Goal: Task Accomplishment & Management: Manage account settings

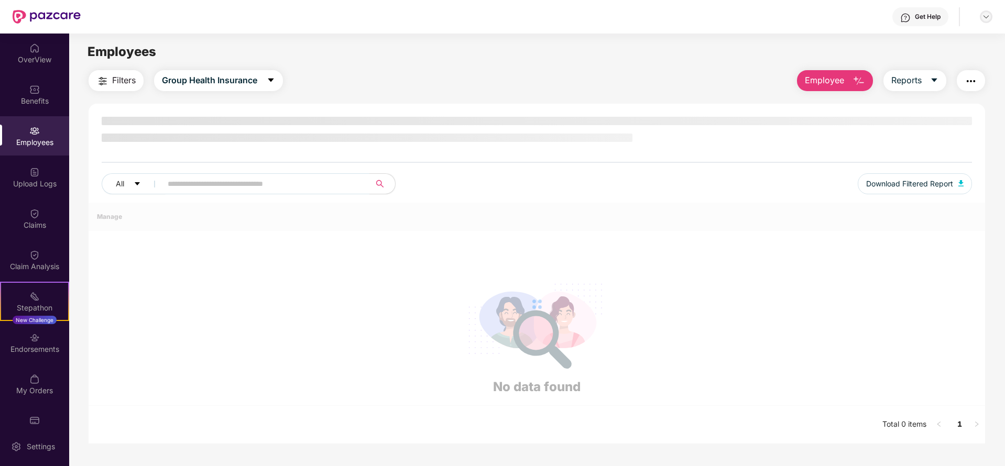
click at [980, 15] on div at bounding box center [986, 16] width 13 height 13
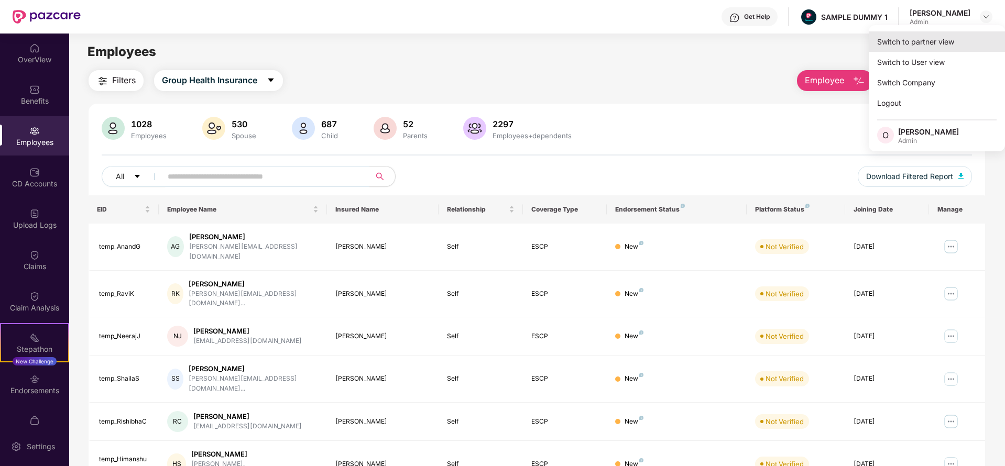
click at [930, 48] on div "Switch to partner view" at bounding box center [937, 41] width 136 height 20
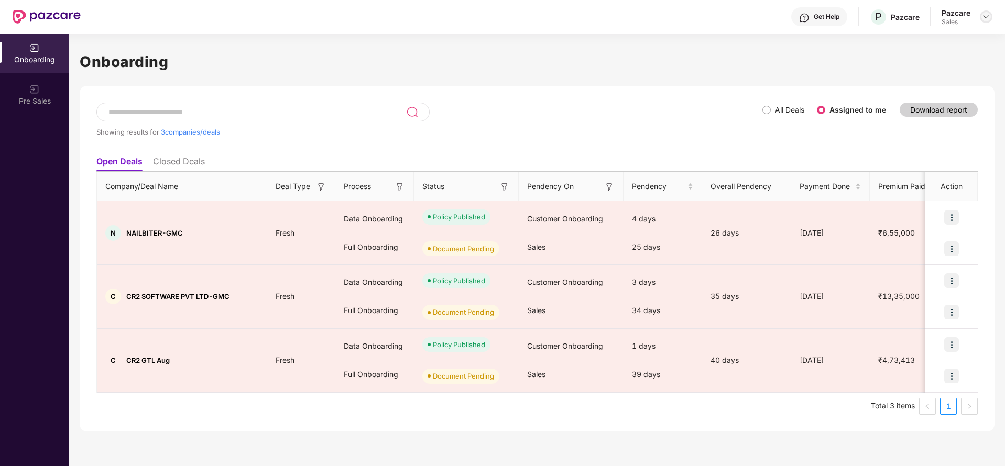
click at [987, 18] on img at bounding box center [986, 17] width 8 height 8
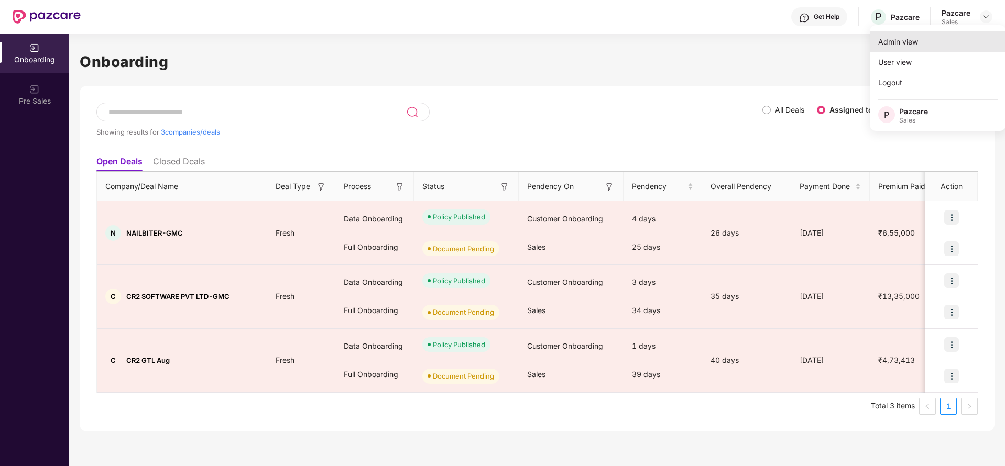
click at [906, 43] on div "Admin view" at bounding box center [938, 41] width 136 height 20
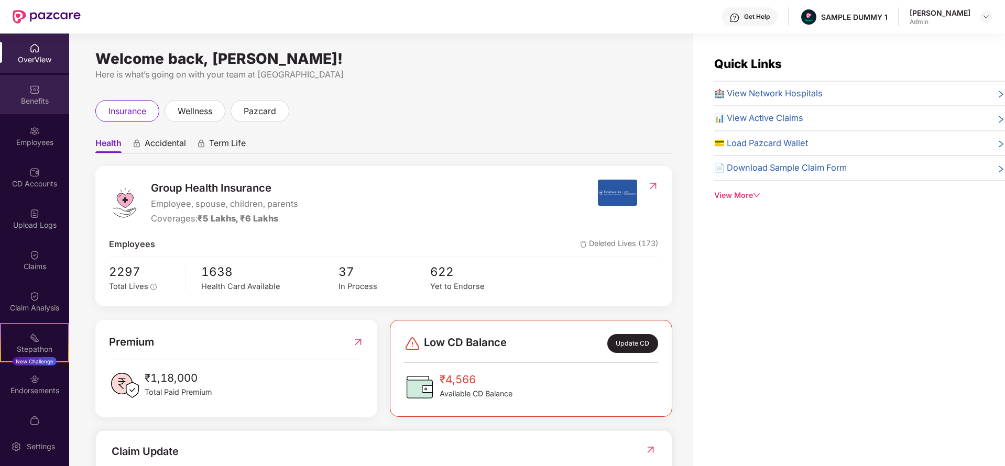
click at [34, 79] on div "Benefits" at bounding box center [34, 94] width 69 height 39
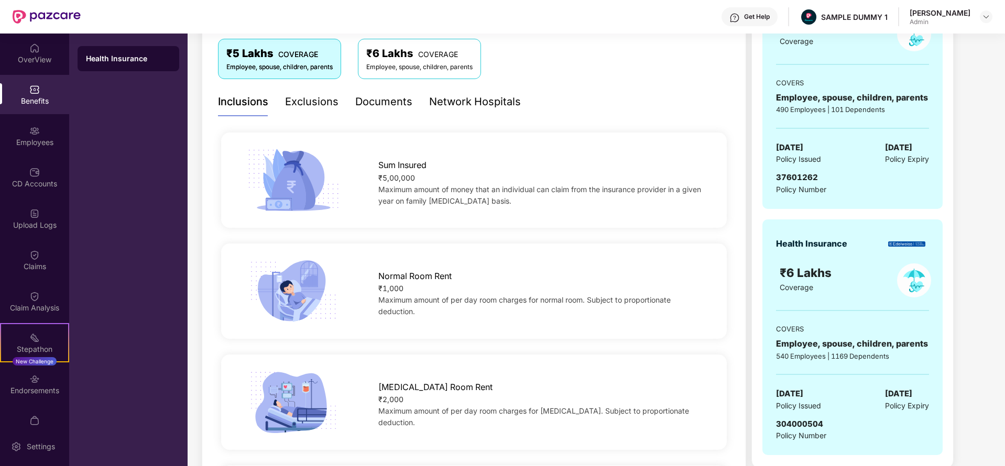
scroll to position [179, 0]
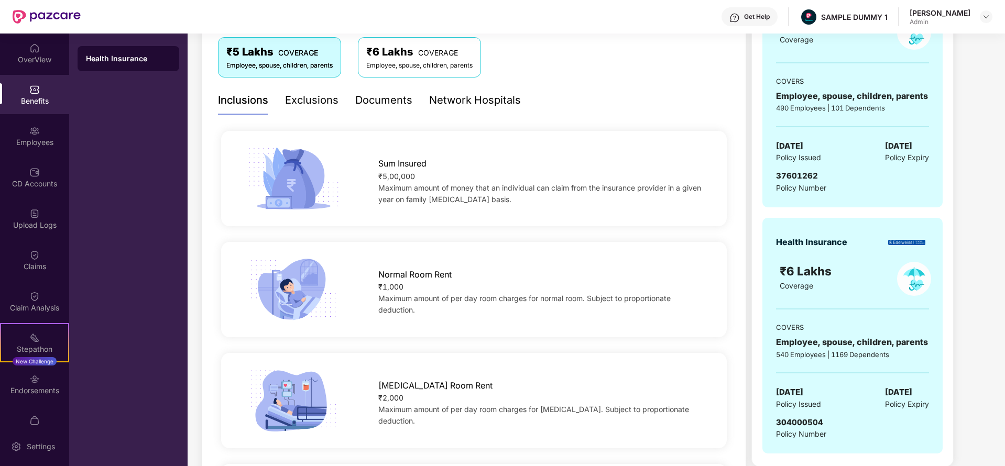
click at [395, 97] on div "Documents" at bounding box center [383, 100] width 57 height 16
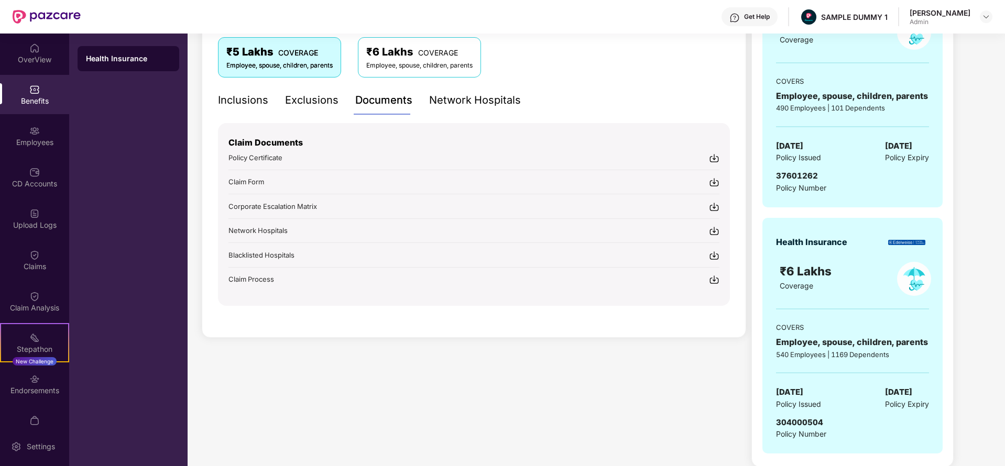
scroll to position [188, 0]
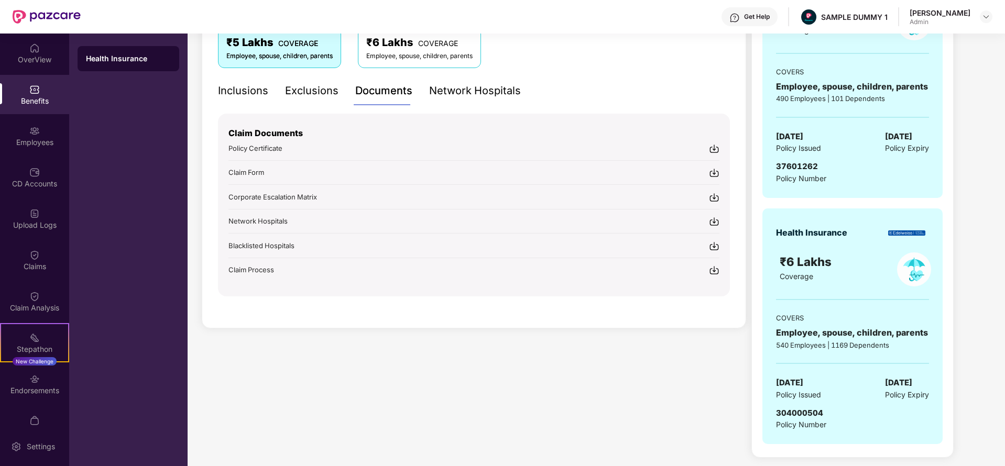
click at [461, 91] on div "Network Hospitals" at bounding box center [475, 91] width 92 height 16
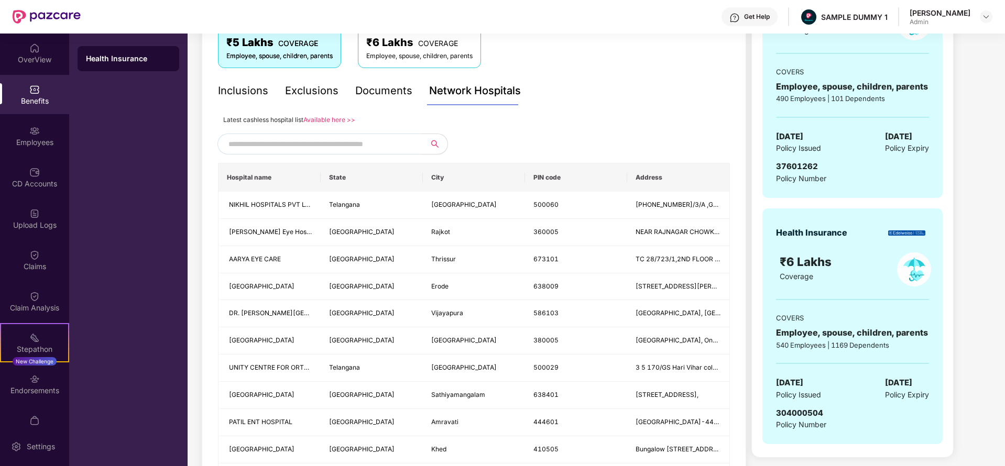
click at [316, 144] on input "text" at bounding box center [317, 144] width 179 height 16
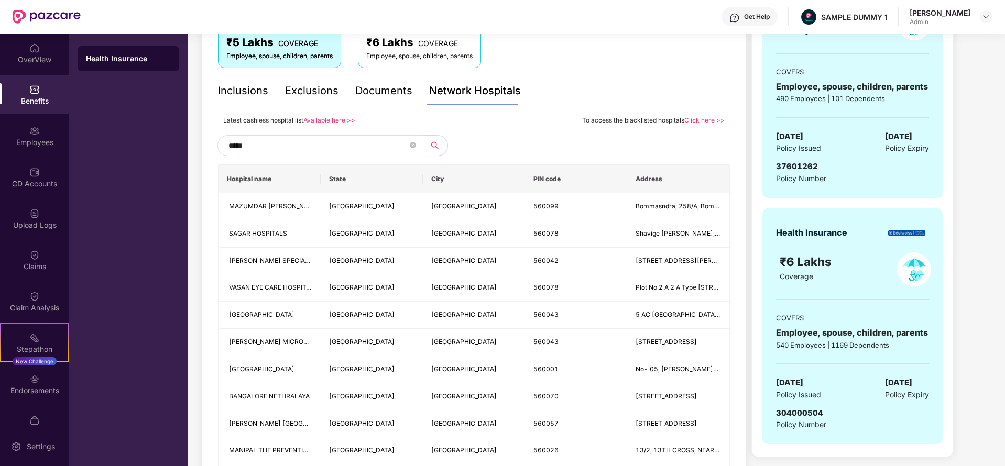
type input "******"
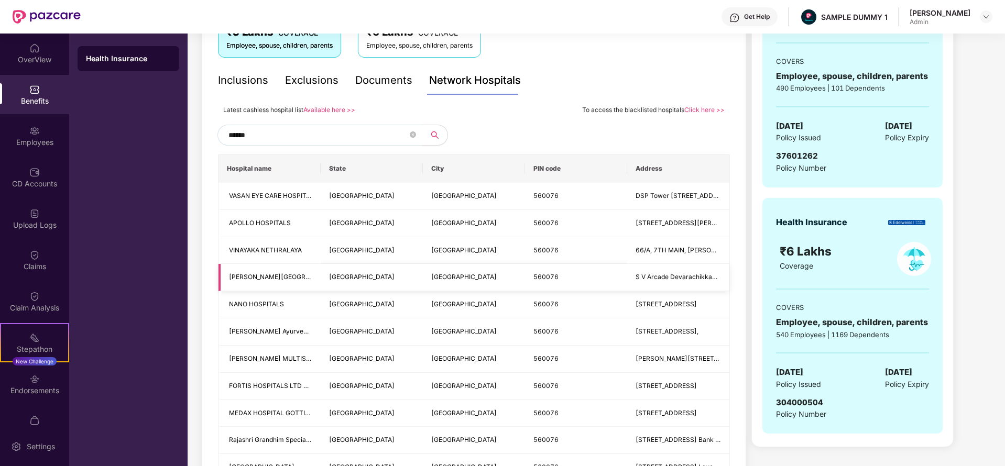
scroll to position [198, 0]
click at [413, 136] on icon "close-circle" at bounding box center [413, 135] width 6 height 6
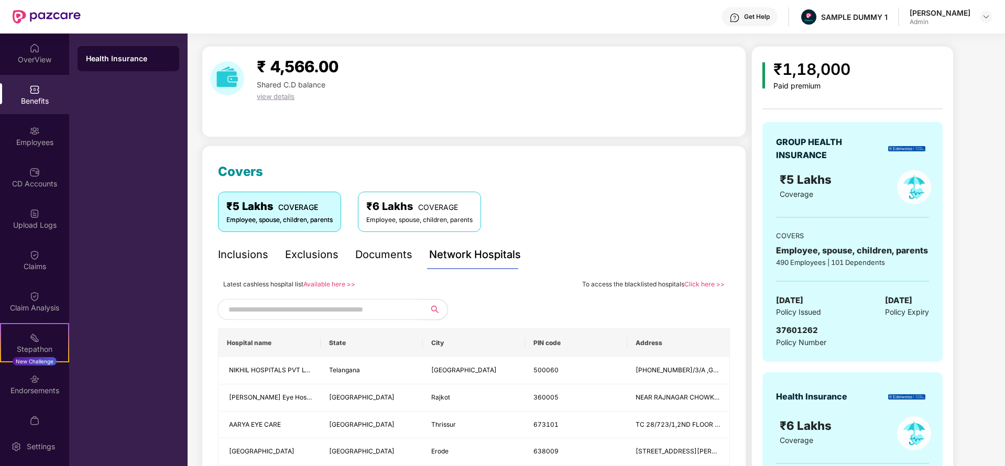
scroll to position [16, 0]
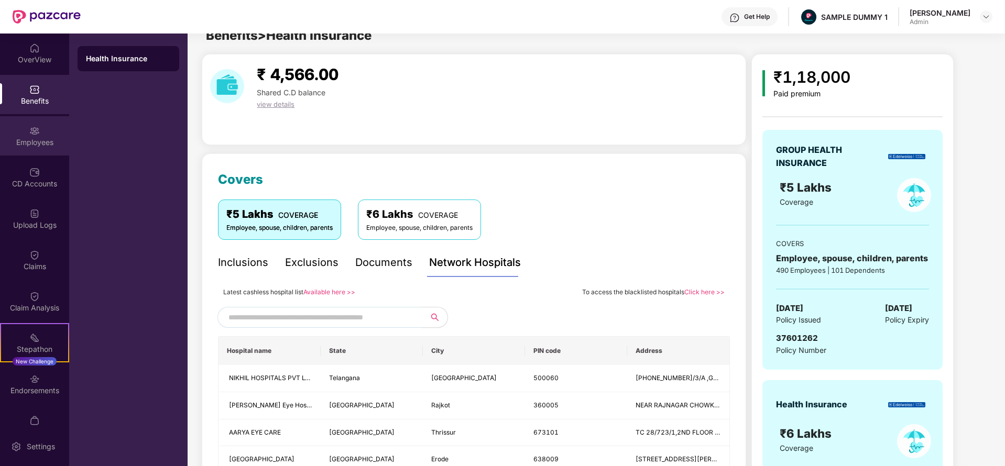
click at [29, 141] on div "Employees" at bounding box center [34, 142] width 69 height 10
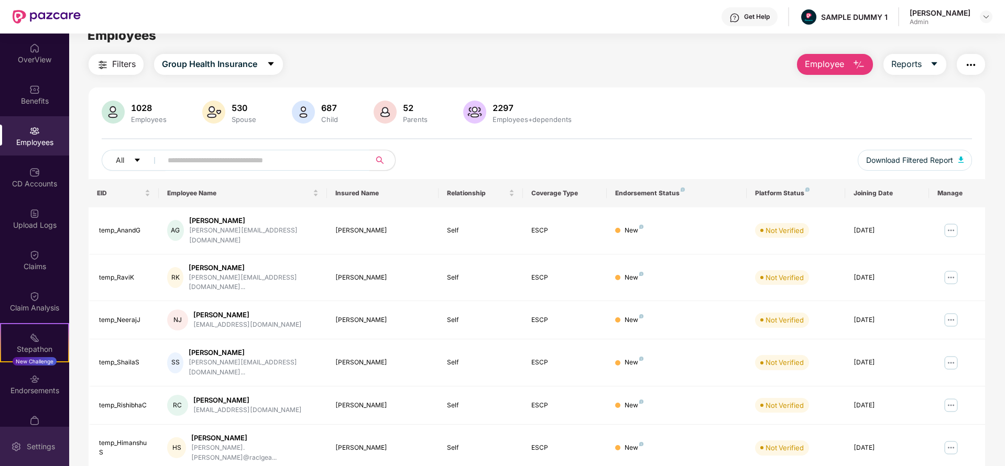
click at [32, 431] on div "Settings" at bounding box center [34, 446] width 69 height 39
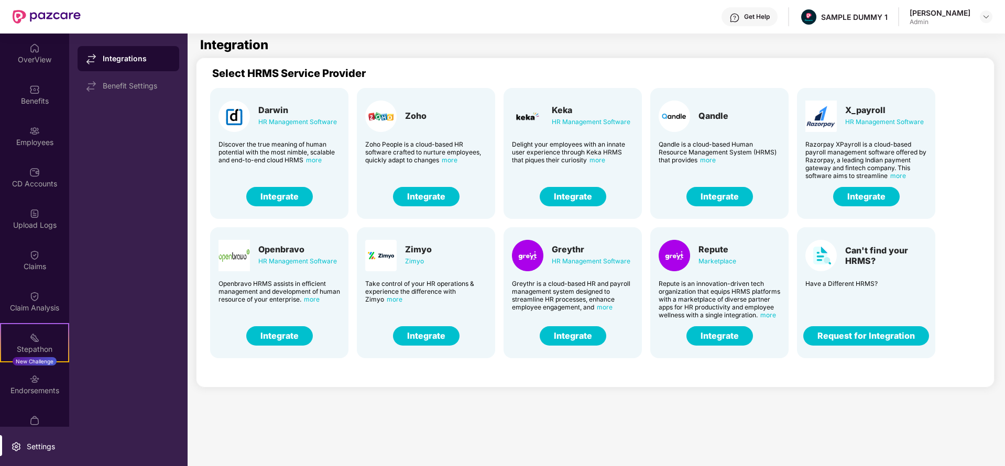
click at [571, 189] on button "Integrate" at bounding box center [573, 196] width 67 height 19
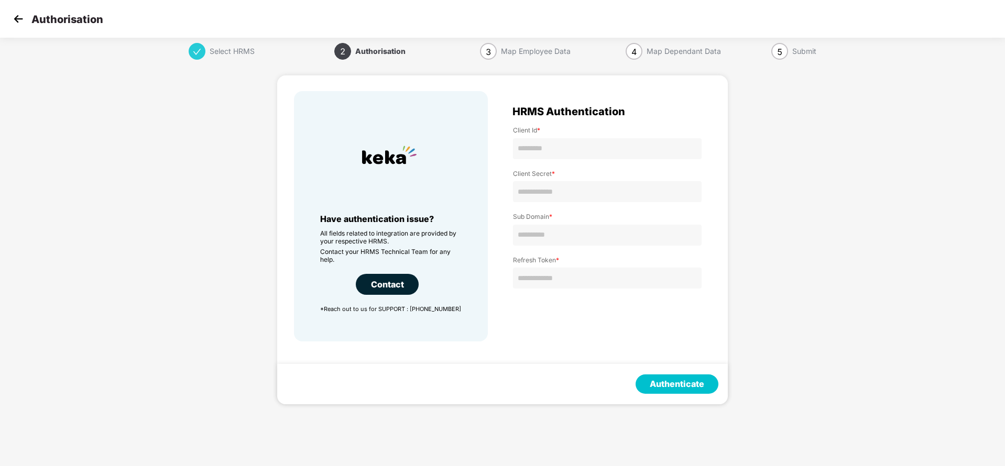
click at [22, 19] on img at bounding box center [18, 19] width 16 height 16
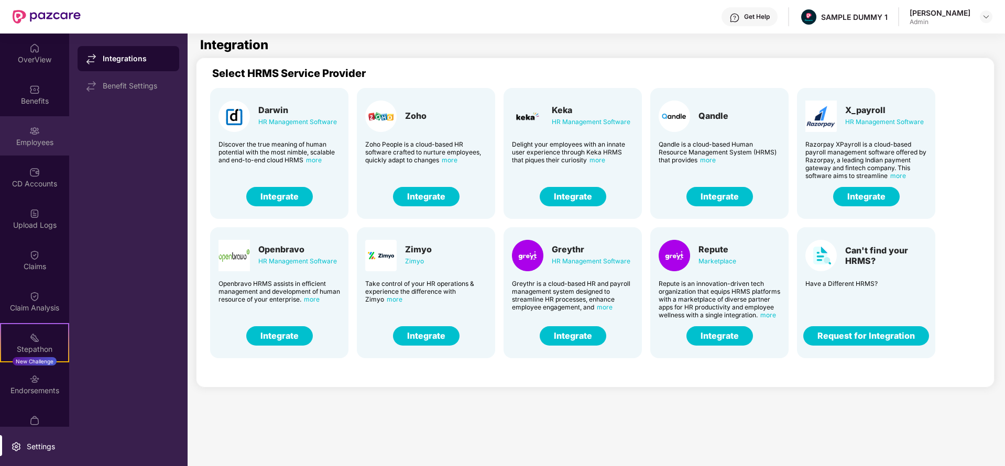
click at [47, 155] on div "Employees" at bounding box center [34, 135] width 69 height 39
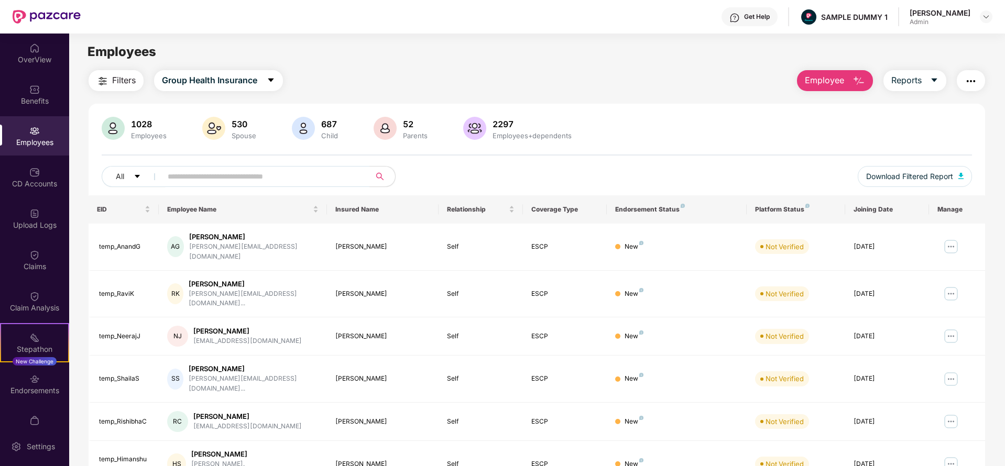
click at [829, 78] on span "Employee" at bounding box center [824, 80] width 39 height 13
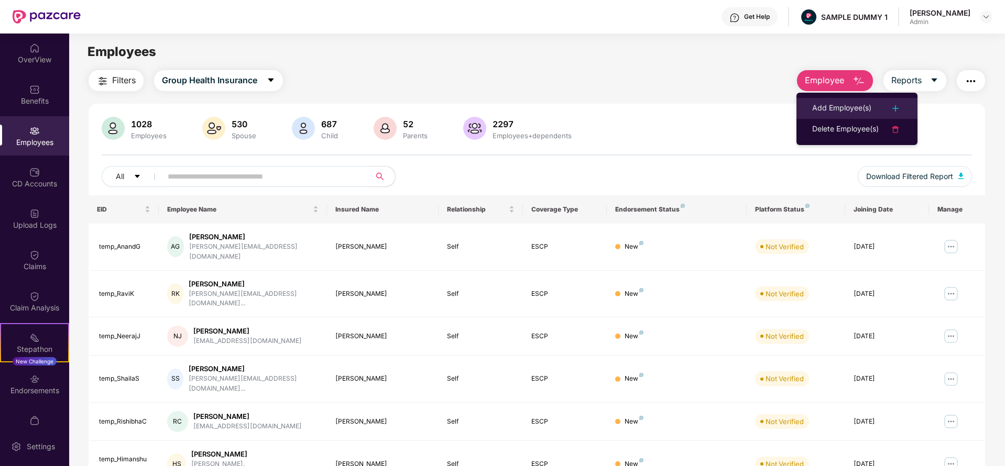
click at [837, 108] on div "Add Employee(s)" at bounding box center [841, 108] width 59 height 13
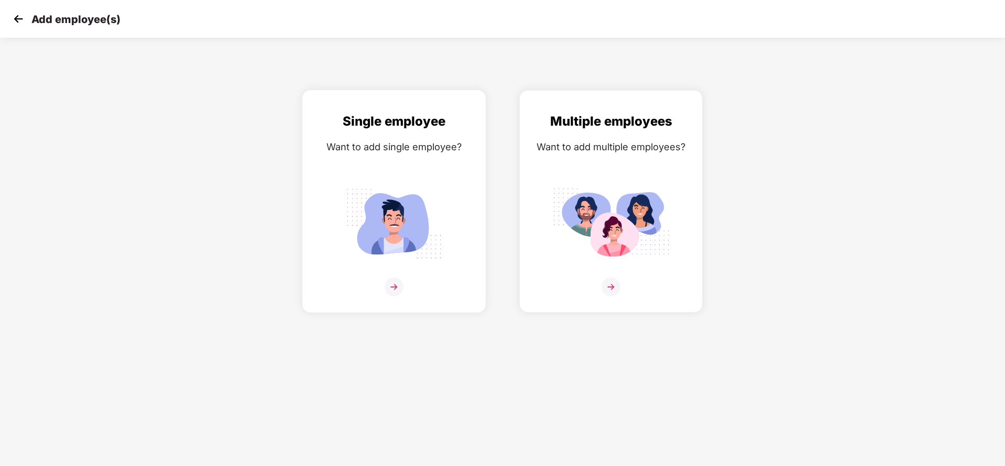
click at [399, 165] on div "Single employee Want to add single employee?" at bounding box center [393, 211] width 161 height 198
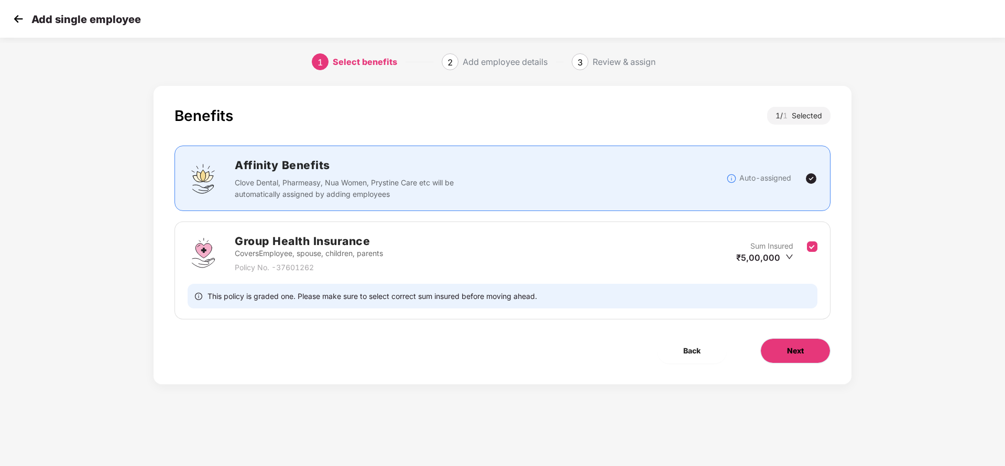
click at [800, 353] on span "Next" at bounding box center [795, 351] width 17 height 12
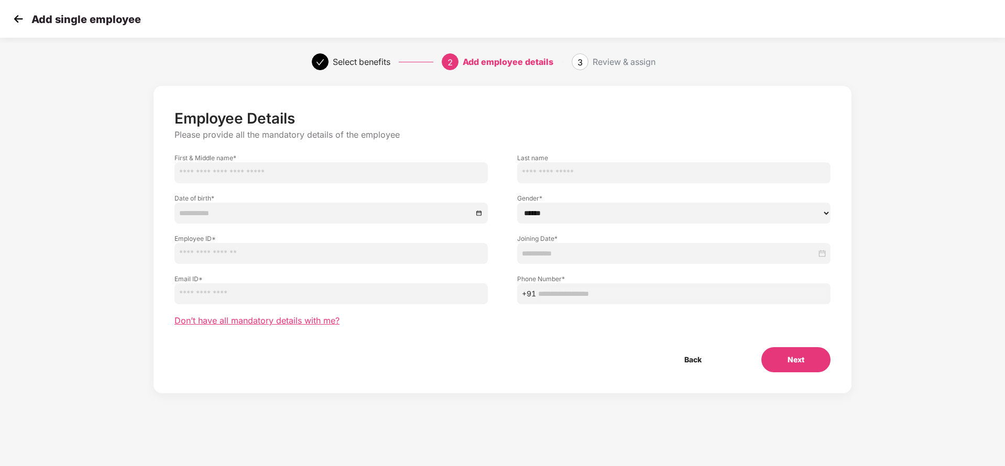
click at [331, 323] on span "Don’t have all mandatory details with me?" at bounding box center [256, 320] width 165 height 11
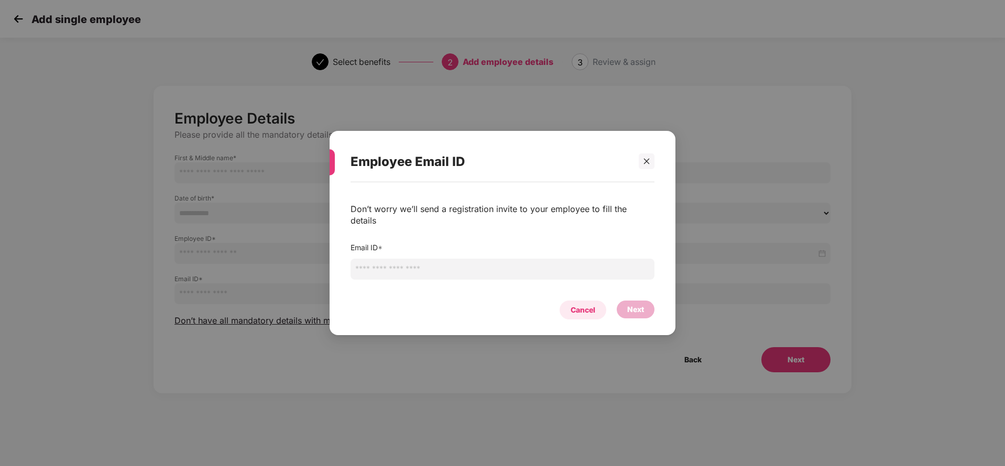
click at [574, 304] on div "Cancel" at bounding box center [583, 310] width 25 height 12
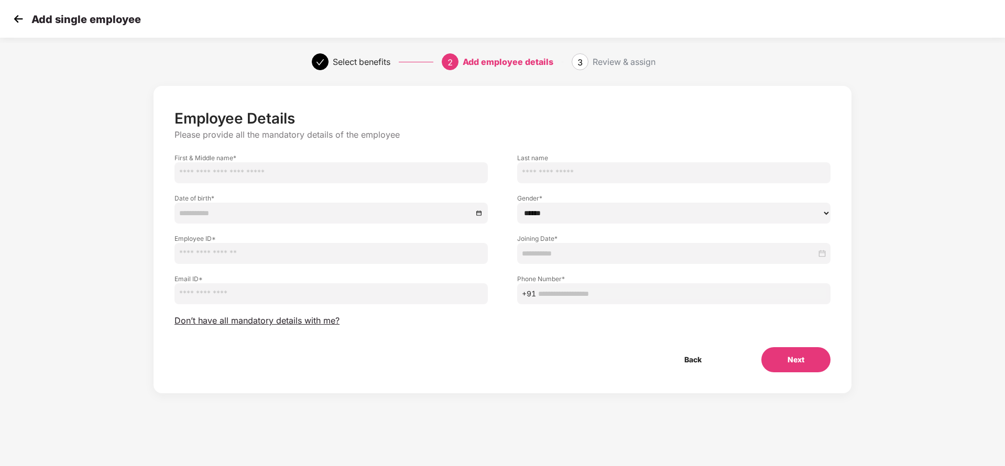
click at [19, 16] on img at bounding box center [18, 19] width 16 height 16
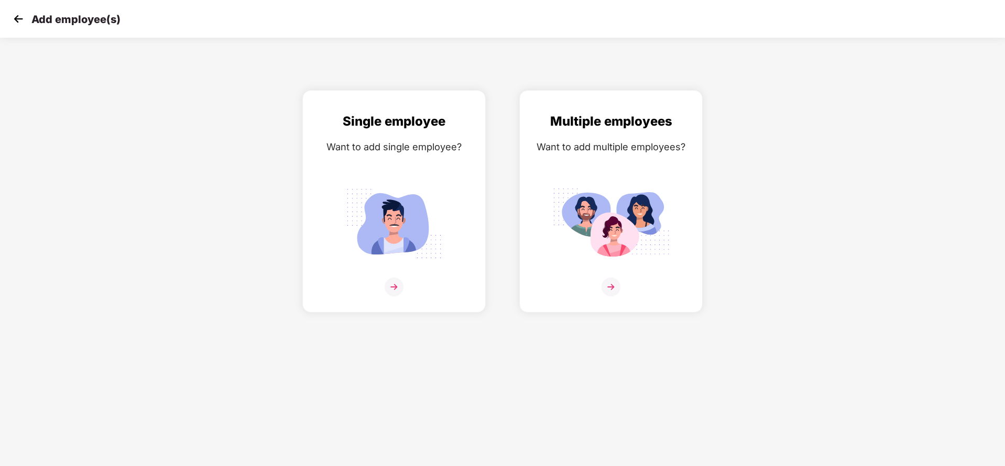
click at [19, 15] on img at bounding box center [18, 19] width 16 height 16
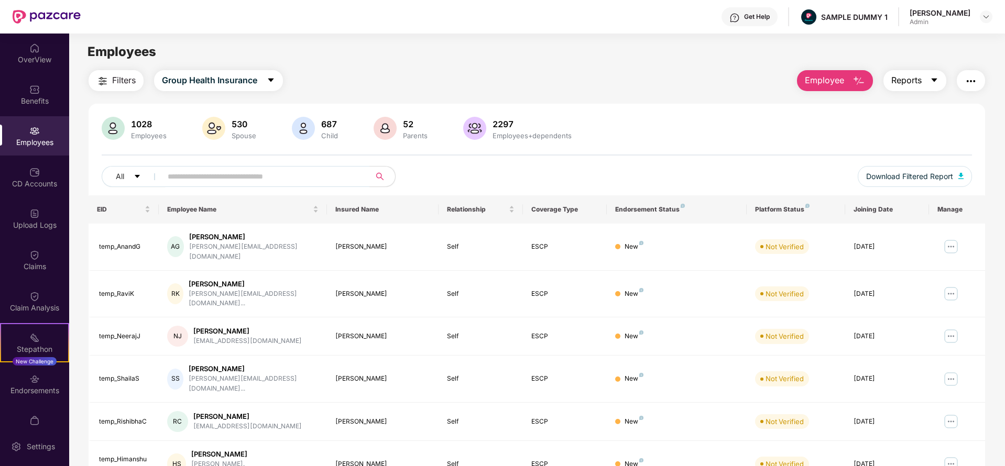
click at [908, 76] on span "Reports" at bounding box center [906, 80] width 30 height 13
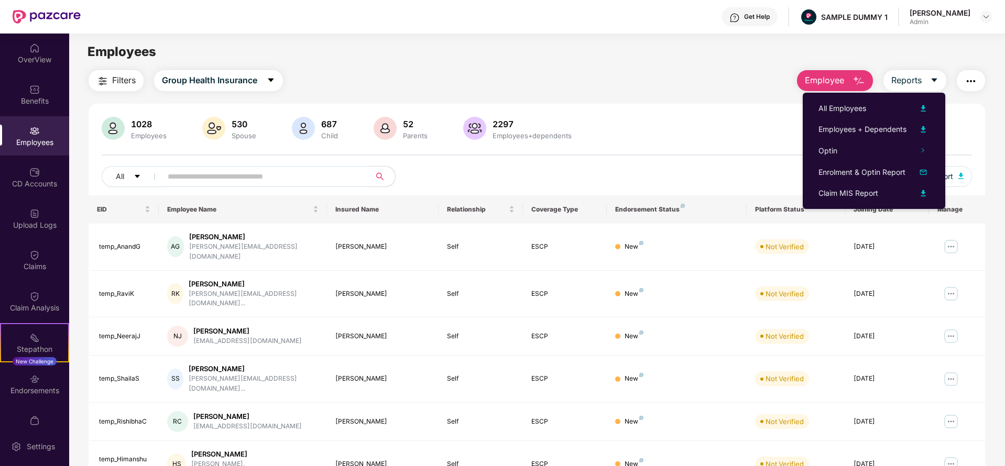
click at [979, 82] on button "button" at bounding box center [971, 80] width 28 height 21
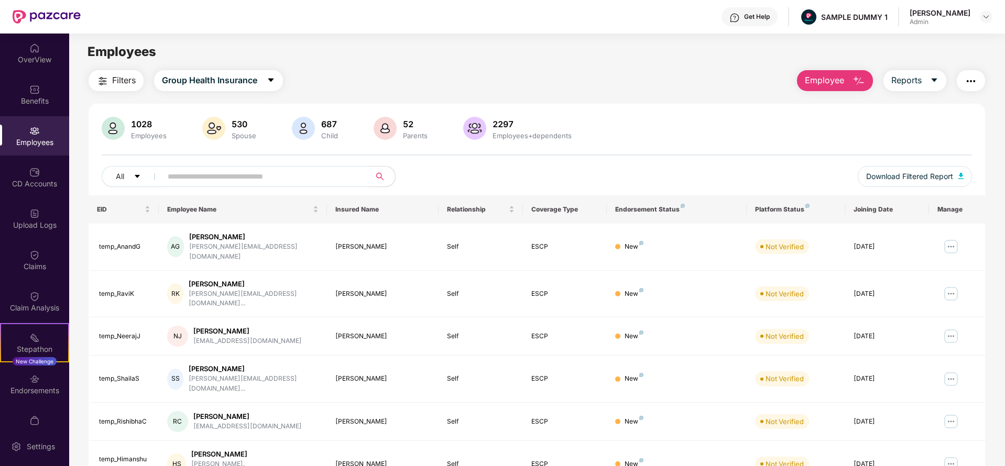
click at [676, 103] on div "Filters Group Health Insurance Employee Reports 1028 Employees 530 Spouse 687 C…" at bounding box center [537, 374] width 896 height 609
click at [28, 159] on div "CD Accounts" at bounding box center [34, 177] width 69 height 39
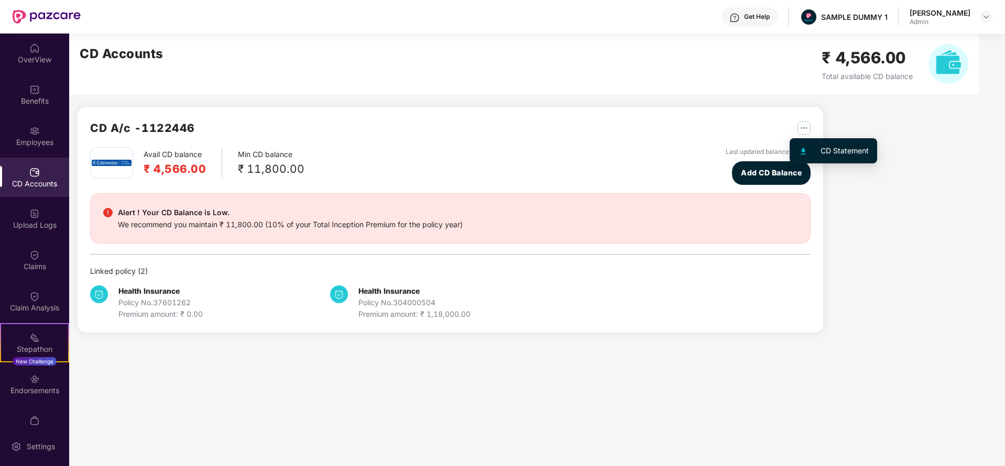
click at [806, 129] on img "button" at bounding box center [803, 128] width 13 height 13
click at [558, 172] on div "Avail CD balance ₹ 4,566.00 Min CD balance ₹ 11,800.00 Last updated balance [DA…" at bounding box center [450, 166] width 720 height 38
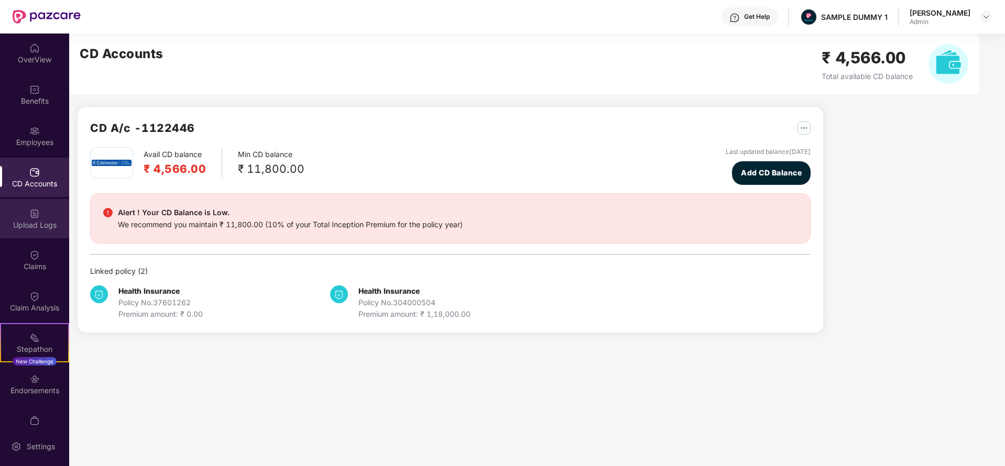
click at [21, 217] on div "Upload Logs" at bounding box center [34, 218] width 69 height 39
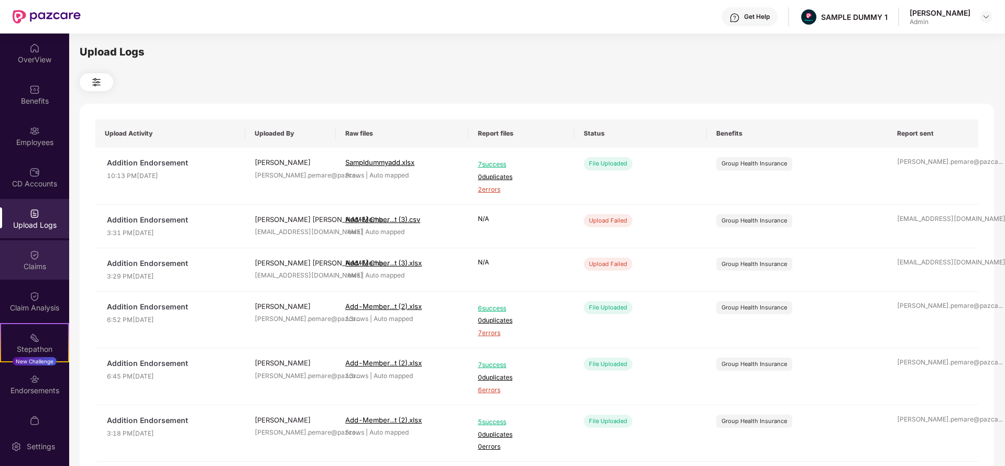
click at [29, 260] on img at bounding box center [34, 255] width 10 height 10
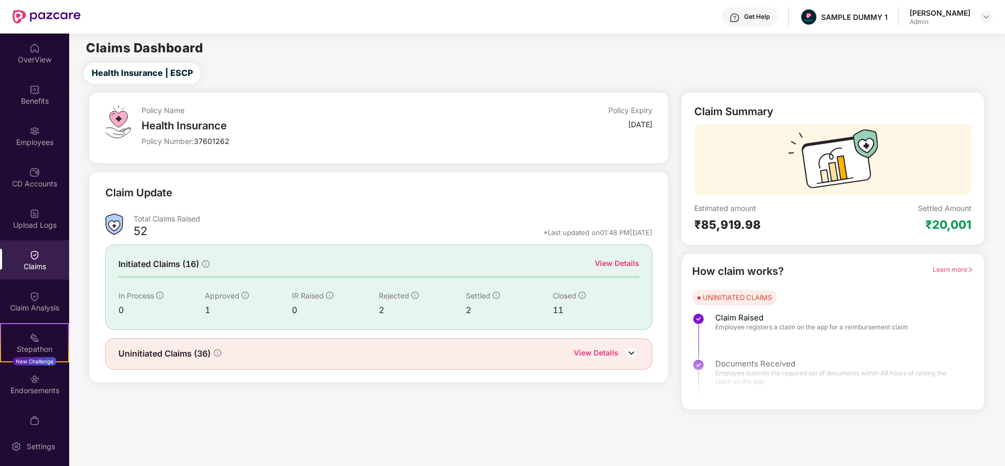
click at [623, 264] on div "View Details" at bounding box center [617, 264] width 45 height 12
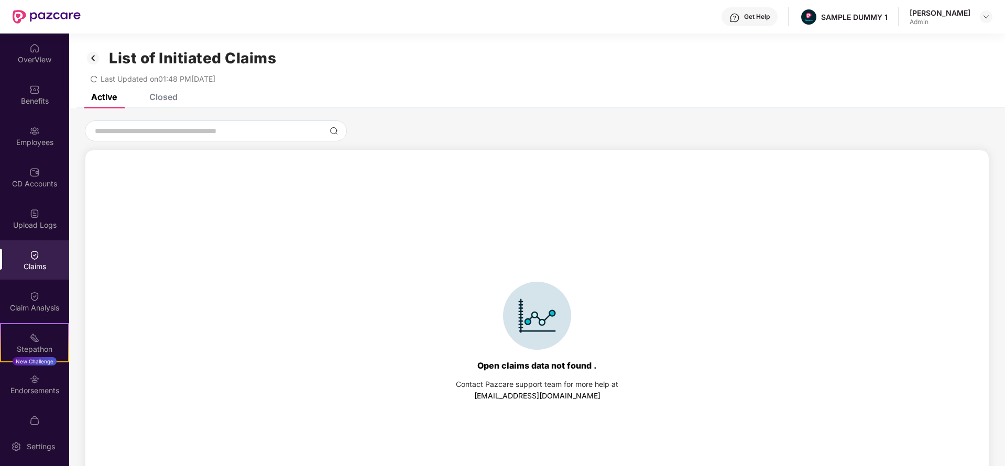
click at [163, 96] on div "Closed" at bounding box center [163, 97] width 28 height 10
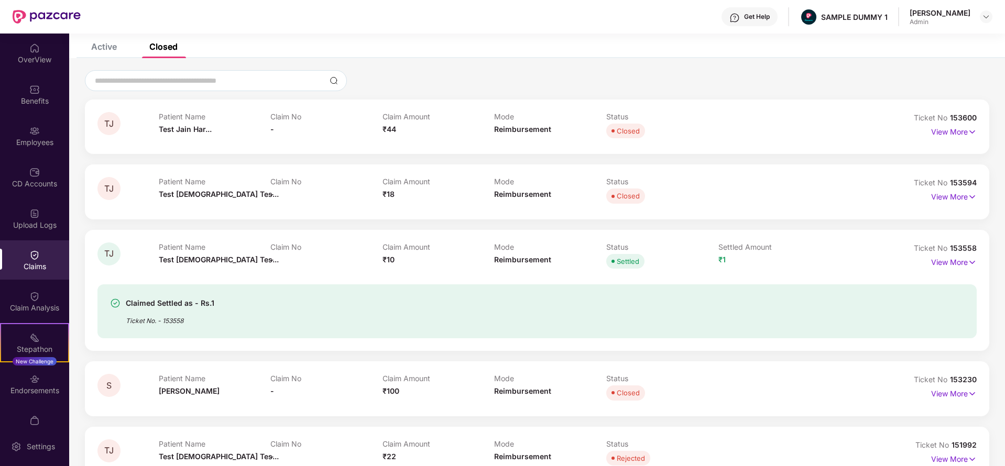
scroll to position [50, 0]
click at [932, 259] on p "View More" at bounding box center [954, 262] width 46 height 14
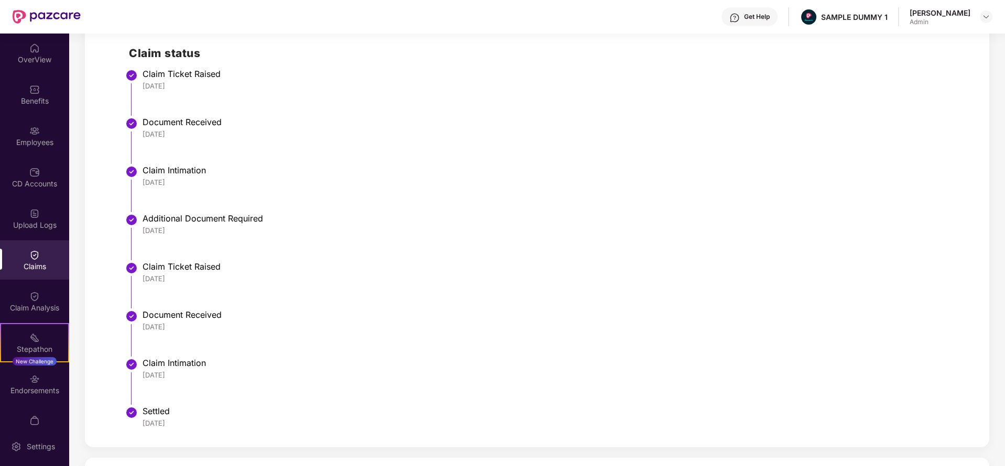
scroll to position [425, 0]
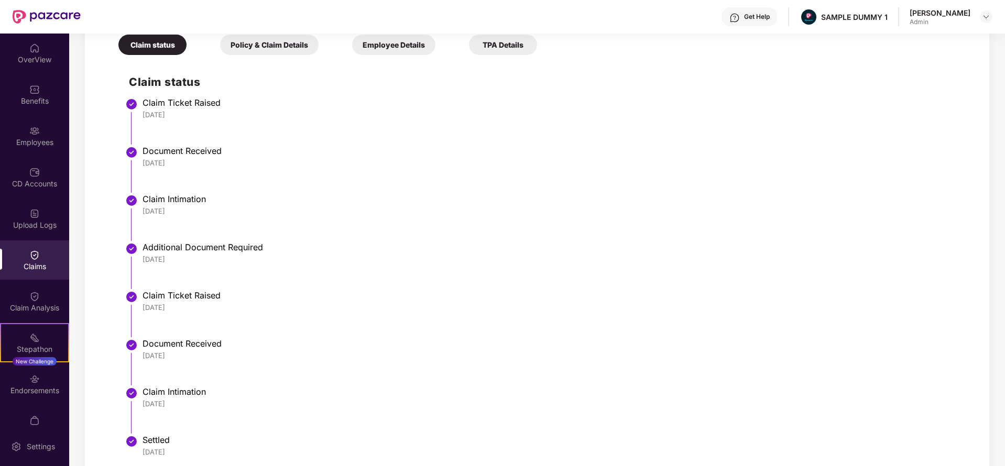
click at [291, 39] on div "Policy & Claim Details" at bounding box center [269, 45] width 98 height 20
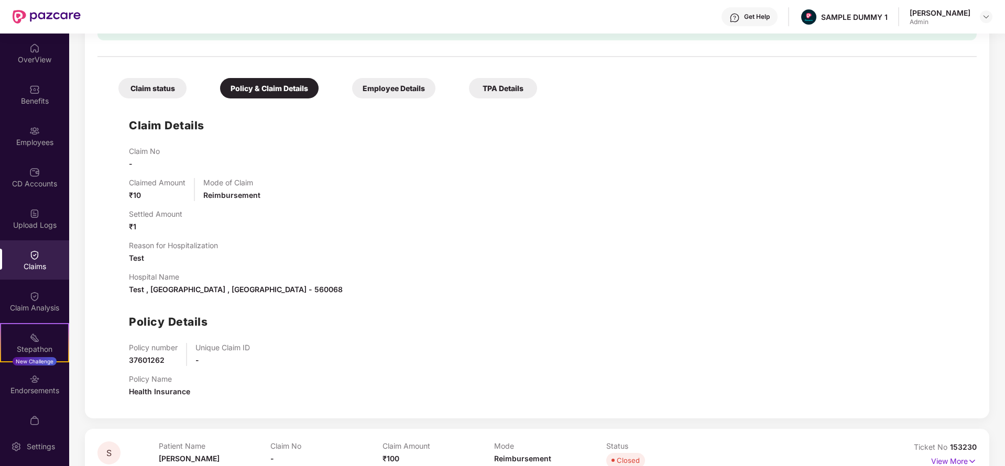
scroll to position [383, 0]
click at [397, 88] on div "Employee Details" at bounding box center [393, 87] width 83 height 20
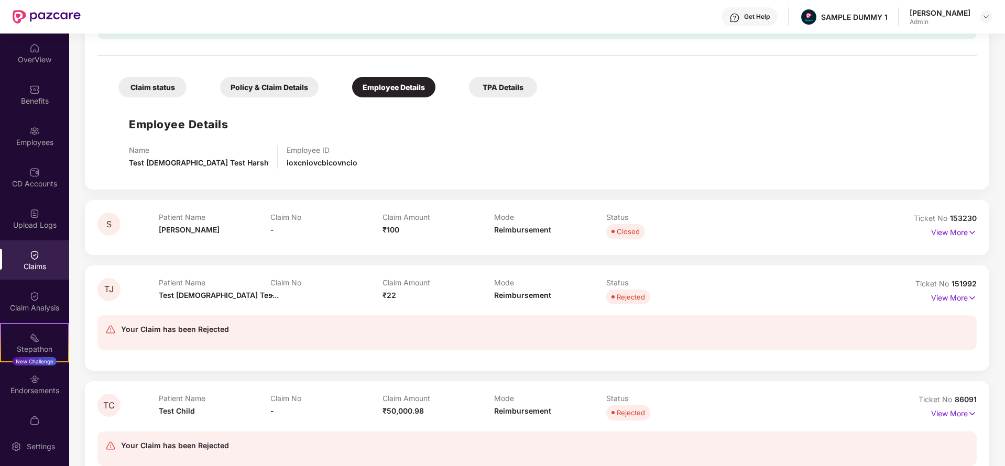
click at [519, 81] on div "TPA Details" at bounding box center [503, 87] width 68 height 20
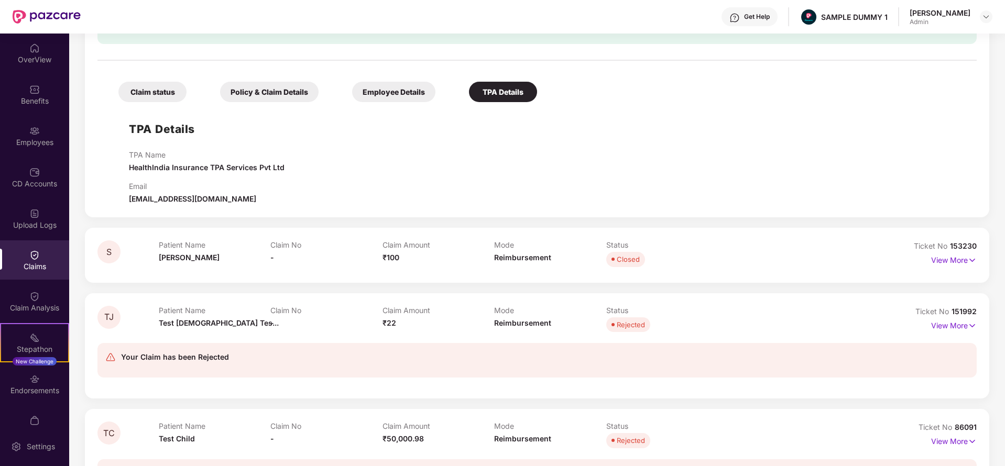
scroll to position [359, 0]
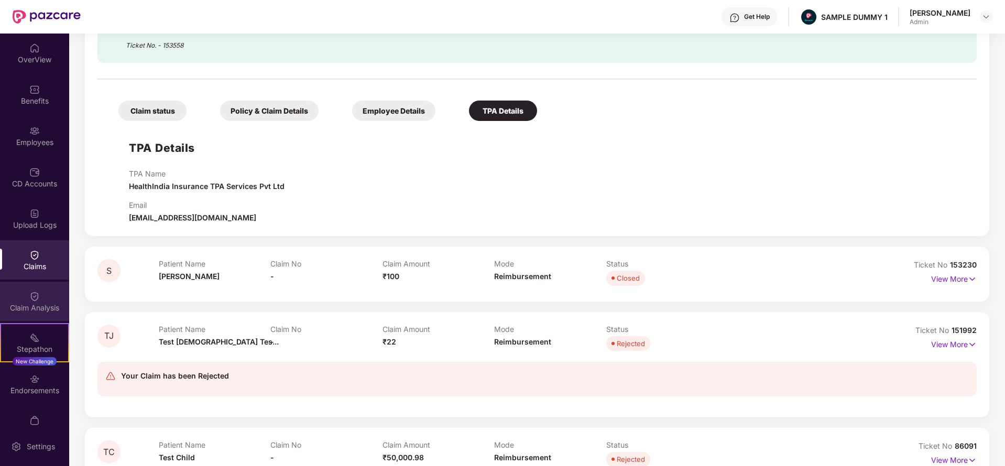
click at [49, 285] on div "Claim Analysis" at bounding box center [34, 301] width 69 height 39
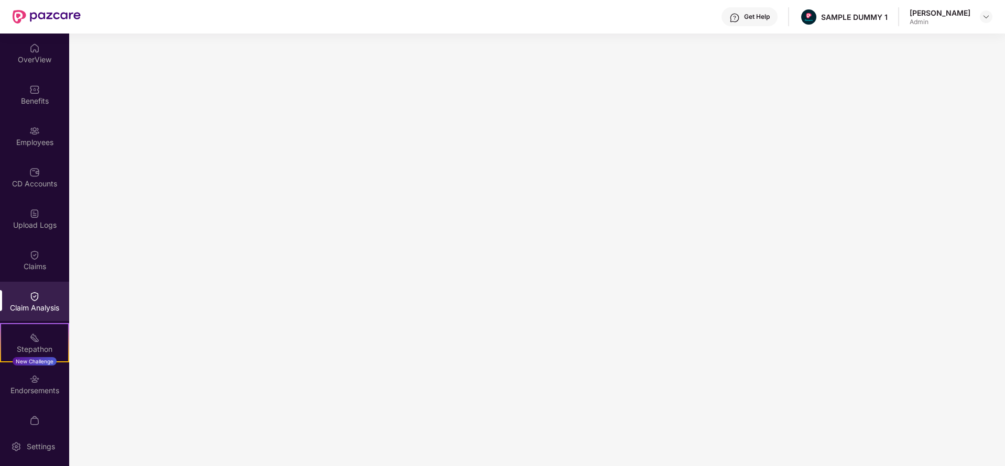
scroll to position [62, 0]
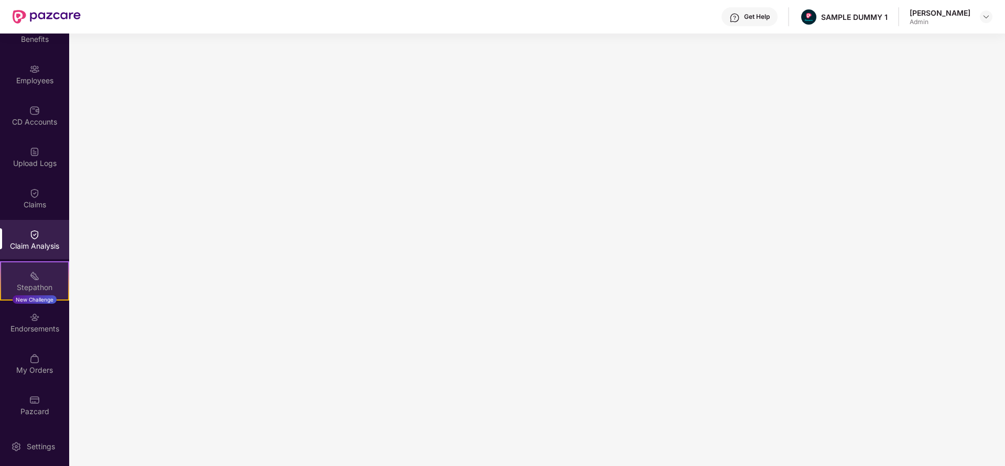
click at [36, 280] on img at bounding box center [34, 276] width 10 height 10
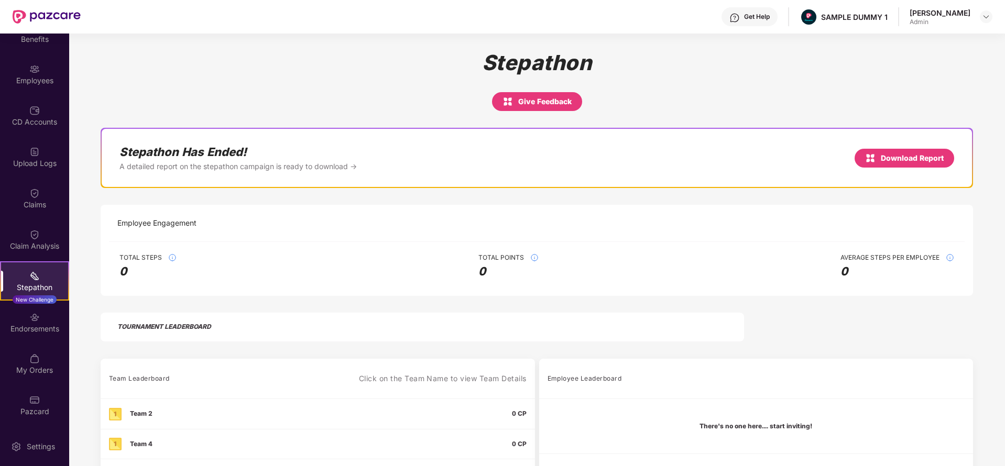
scroll to position [139, 0]
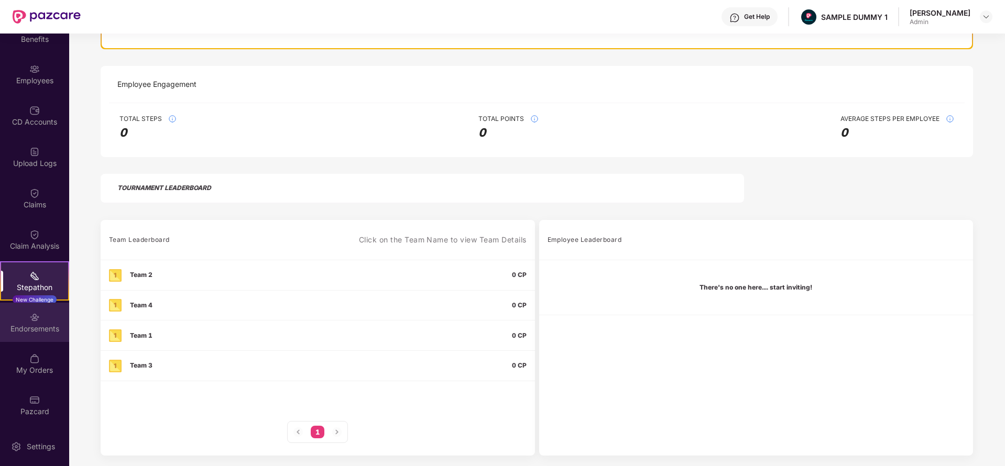
click at [32, 319] on img at bounding box center [34, 317] width 10 height 10
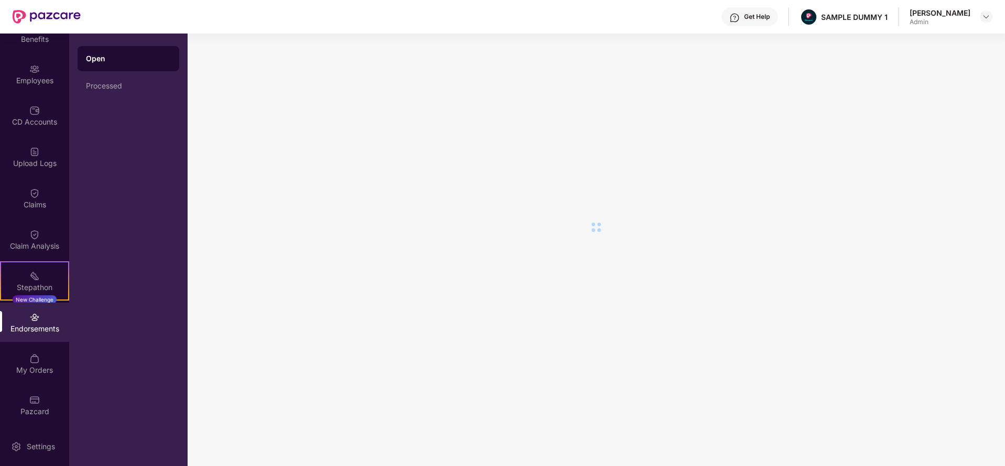
scroll to position [0, 0]
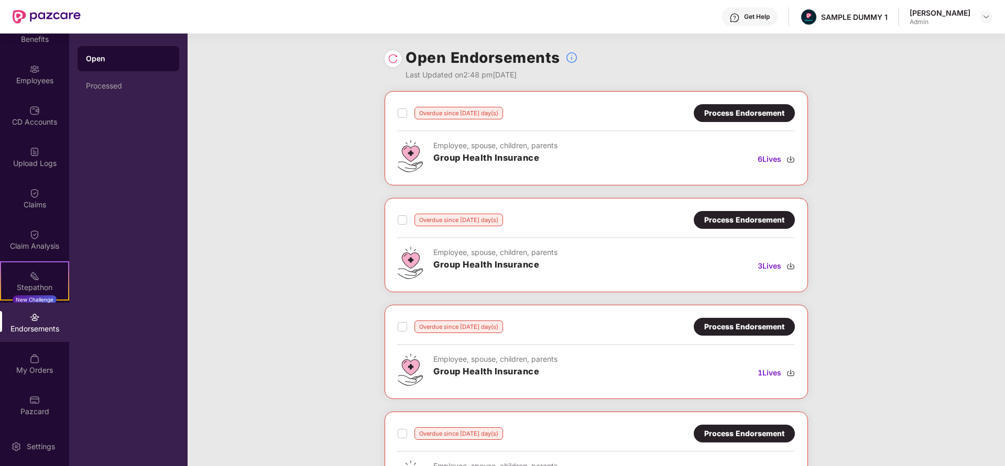
click at [750, 109] on div "Process Endorsement" at bounding box center [744, 113] width 80 height 12
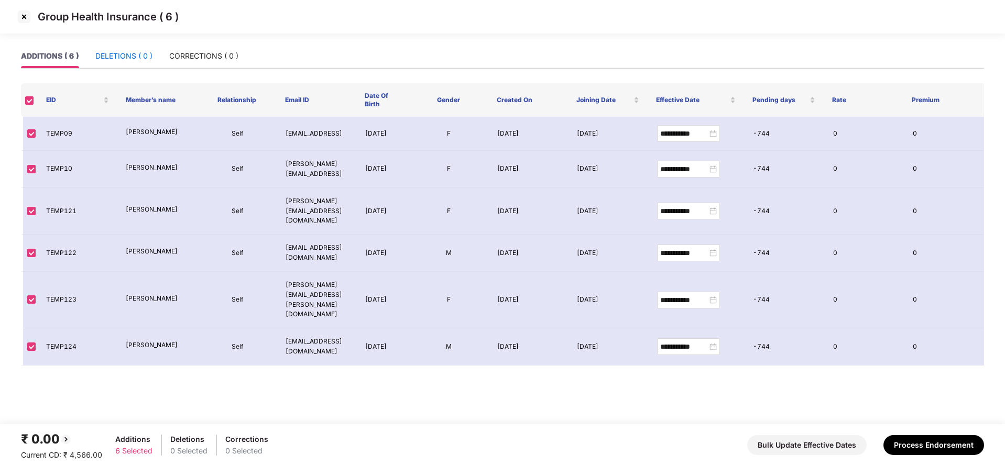
click at [136, 55] on div "DELETIONS ( 0 )" at bounding box center [123, 56] width 57 height 12
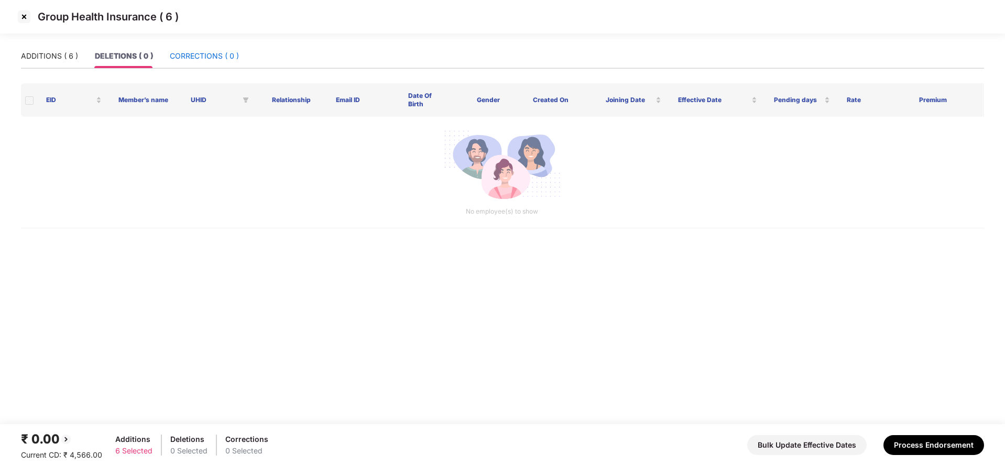
click at [197, 54] on div "CORRECTIONS ( 0 )" at bounding box center [204, 56] width 69 height 12
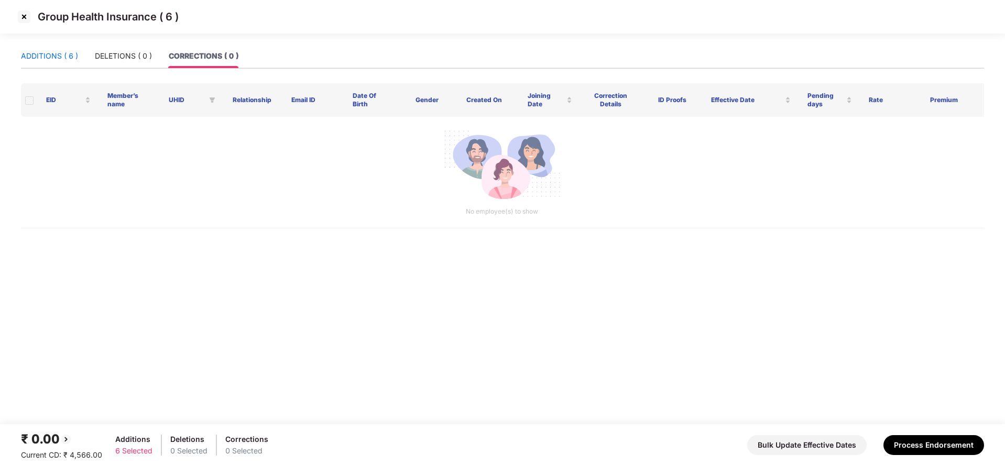
click at [61, 50] on div "ADDITIONS ( 6 )" at bounding box center [49, 56] width 57 height 12
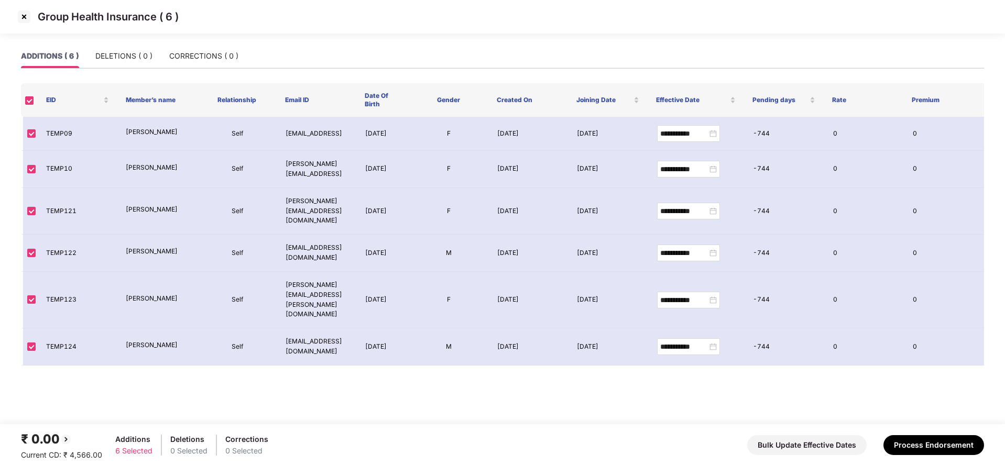
click at [18, 18] on img at bounding box center [24, 16] width 17 height 17
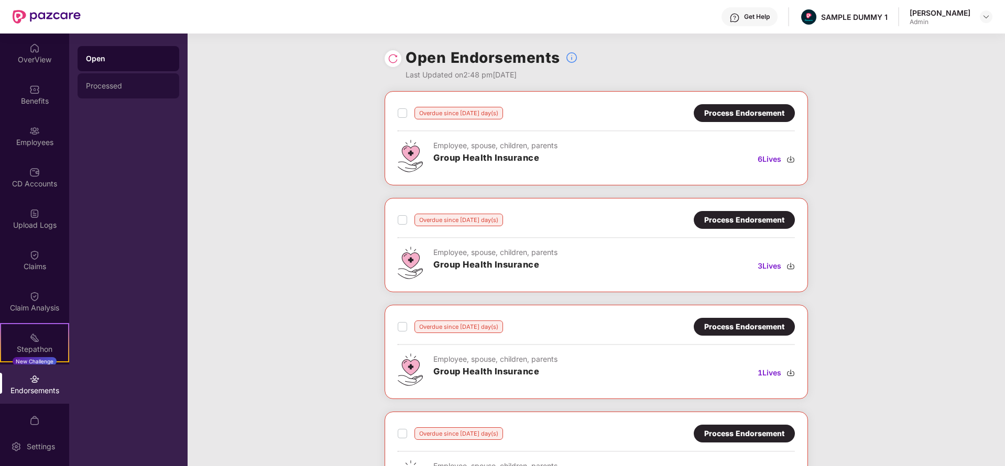
click at [152, 90] on div "Processed" at bounding box center [128, 86] width 85 height 8
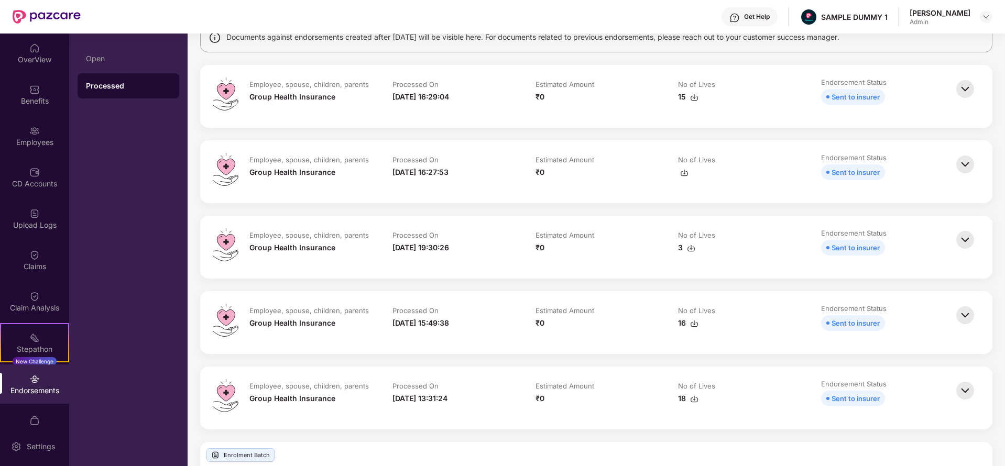
scroll to position [93, 0]
click at [970, 162] on img at bounding box center [965, 165] width 23 height 23
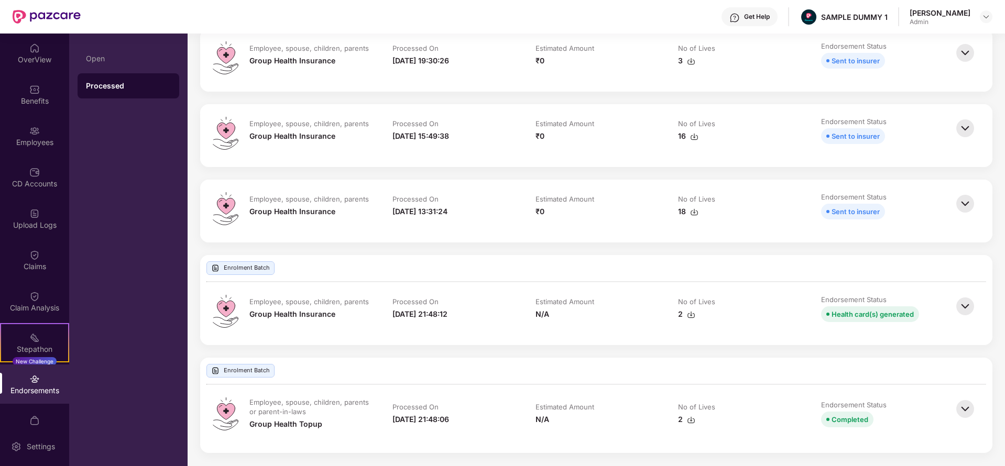
scroll to position [594, 0]
click at [966, 304] on img at bounding box center [965, 306] width 23 height 23
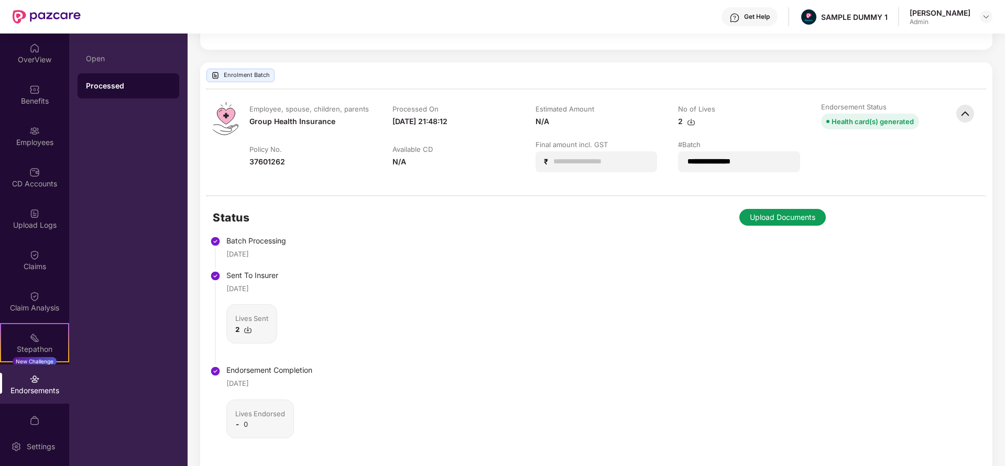
scroll to position [797, 0]
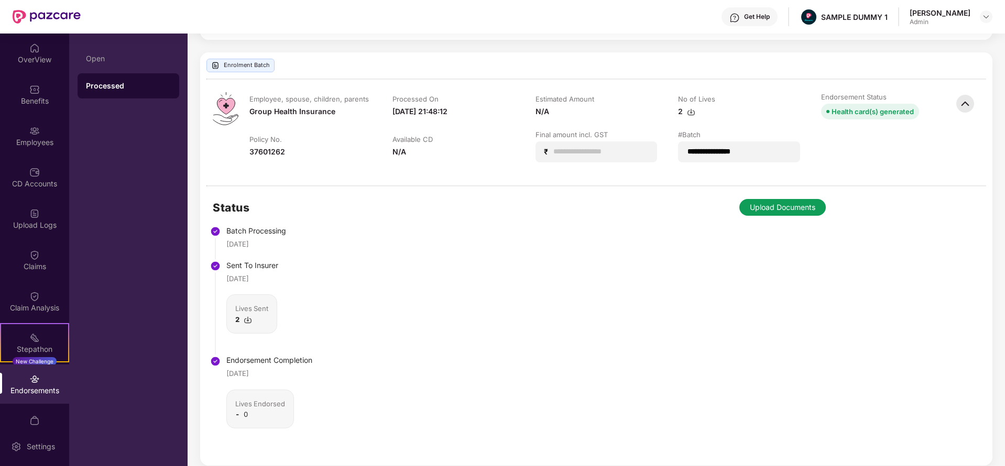
click at [968, 106] on img at bounding box center [965, 103] width 23 height 23
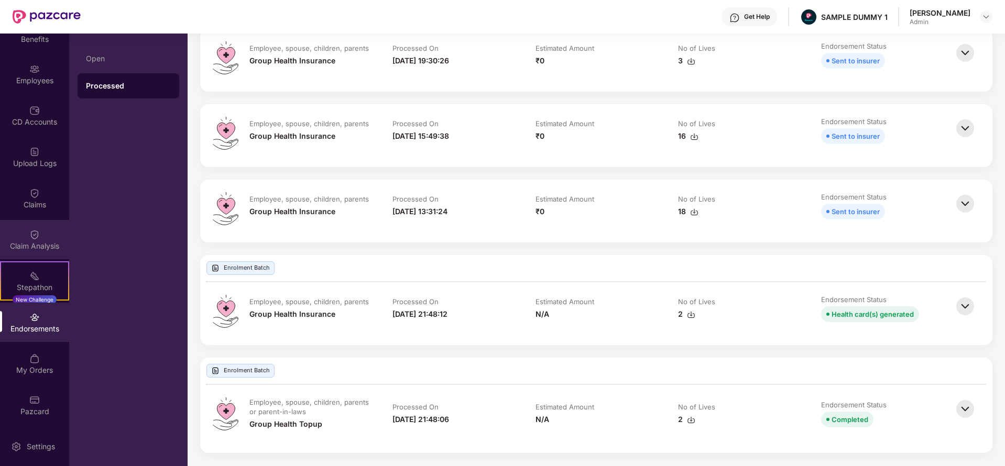
scroll to position [0, 0]
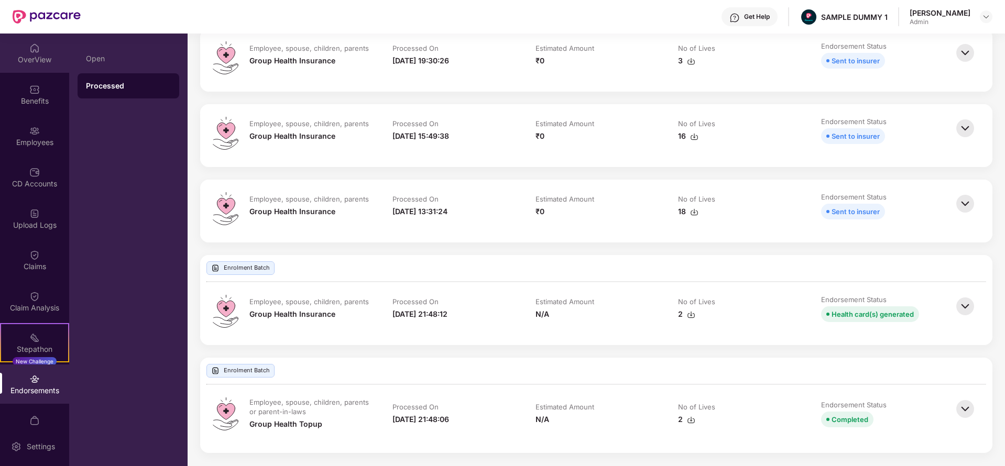
click at [32, 69] on div "OverView" at bounding box center [34, 53] width 69 height 39
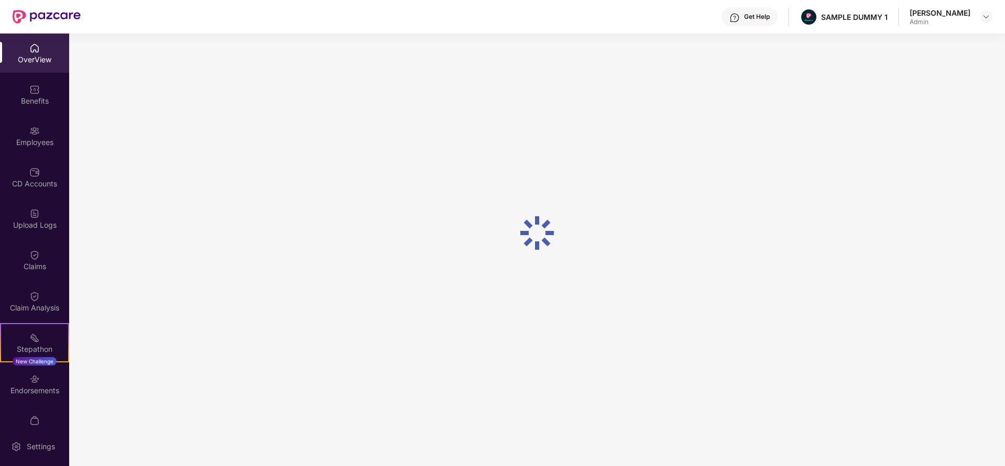
scroll to position [34, 0]
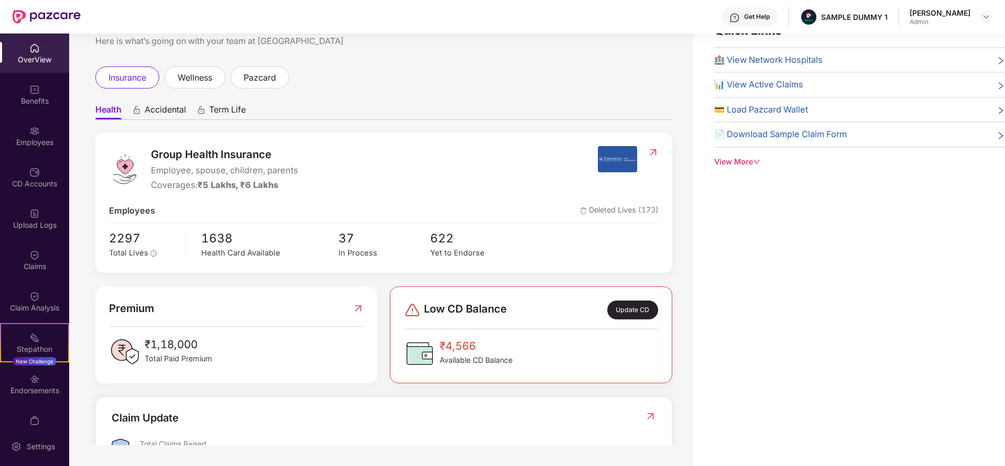
click at [740, 17] on img at bounding box center [734, 18] width 10 height 10
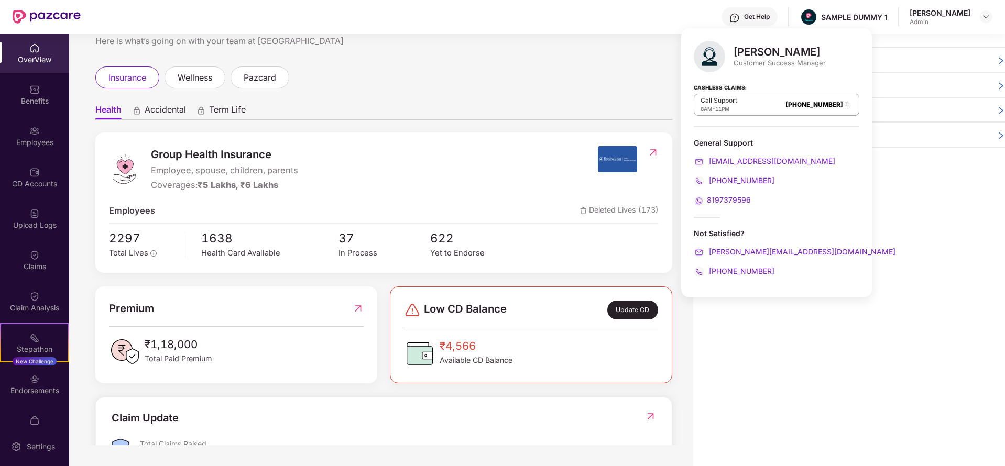
scroll to position [0, 0]
